Goal: Task Accomplishment & Management: Manage account settings

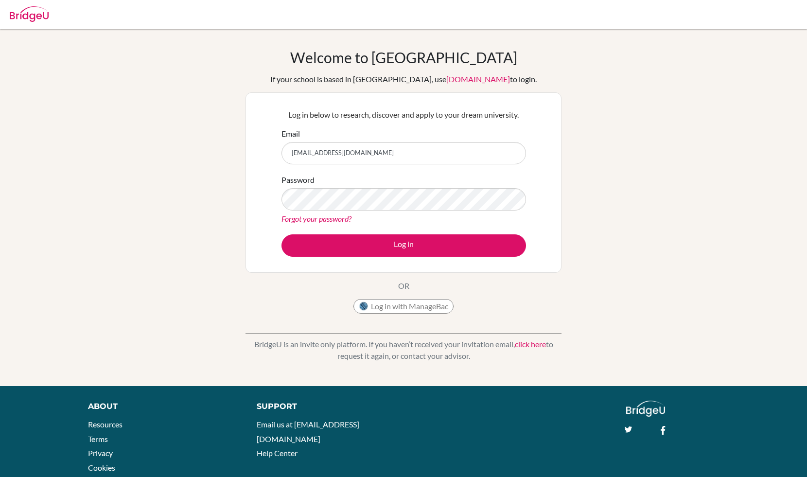
type input "[EMAIL_ADDRESS][DOMAIN_NAME]"
click at [282, 234] on button "Log in" at bounding box center [404, 245] width 245 height 22
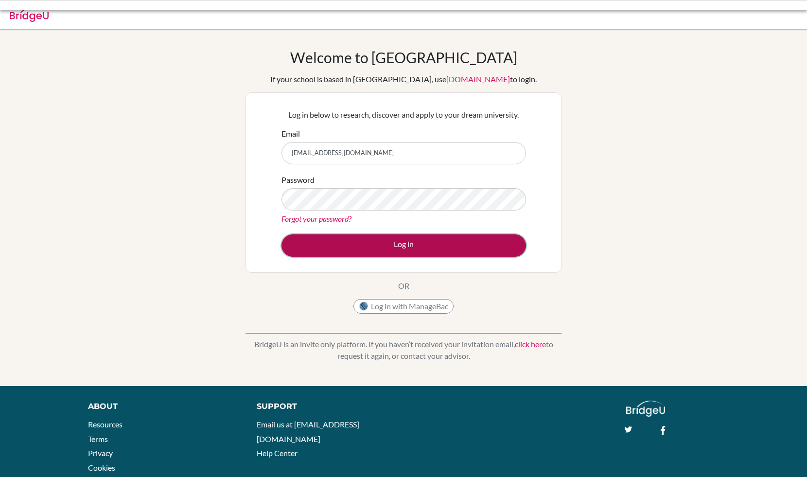
click at [428, 237] on button "Log in" at bounding box center [404, 245] width 245 height 22
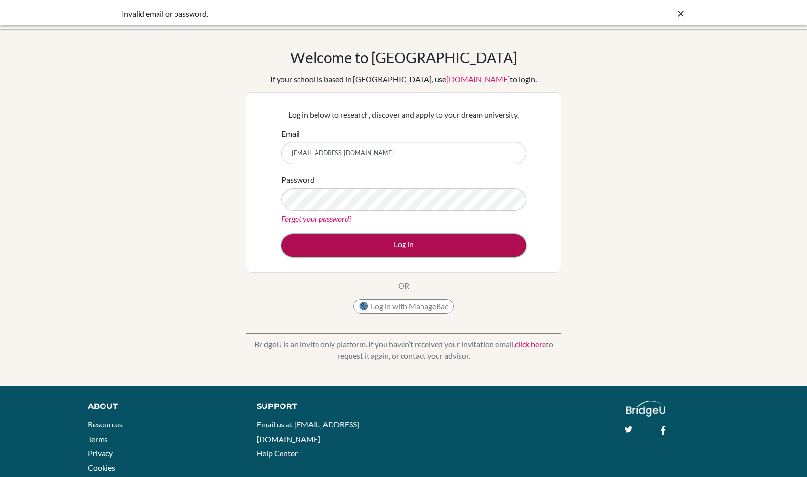
click at [428, 239] on button "Log in" at bounding box center [404, 245] width 245 height 22
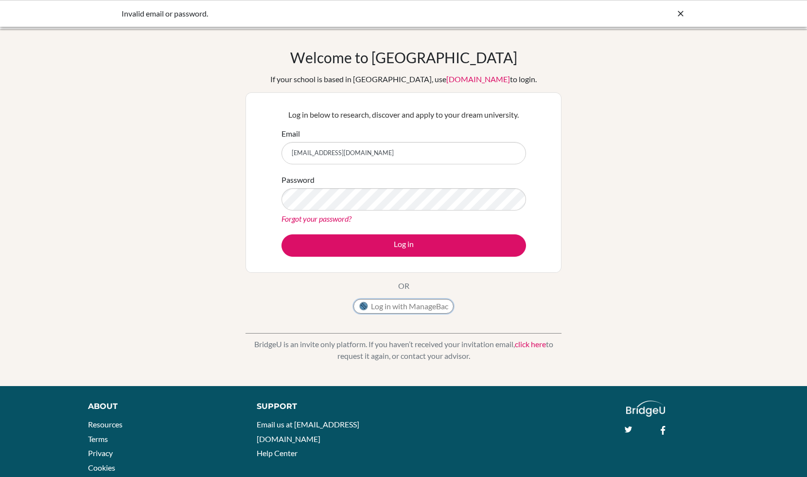
click at [388, 306] on button "Log in with ManageBac" at bounding box center [403, 306] width 100 height 15
click at [408, 309] on button "Log in with ManageBac" at bounding box center [403, 306] width 100 height 15
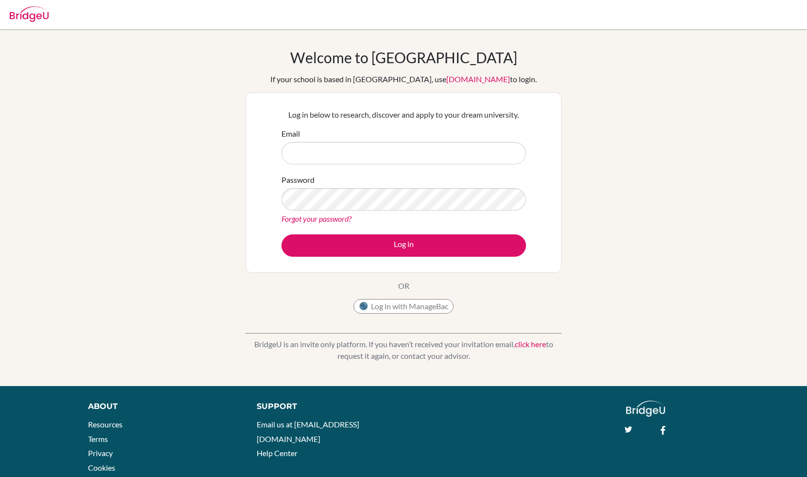
click at [476, 81] on link "[DOMAIN_NAME]" at bounding box center [478, 78] width 64 height 9
click at [471, 77] on link "[DOMAIN_NAME]" at bounding box center [478, 78] width 64 height 9
